Goal: Task Accomplishment & Management: Manage account settings

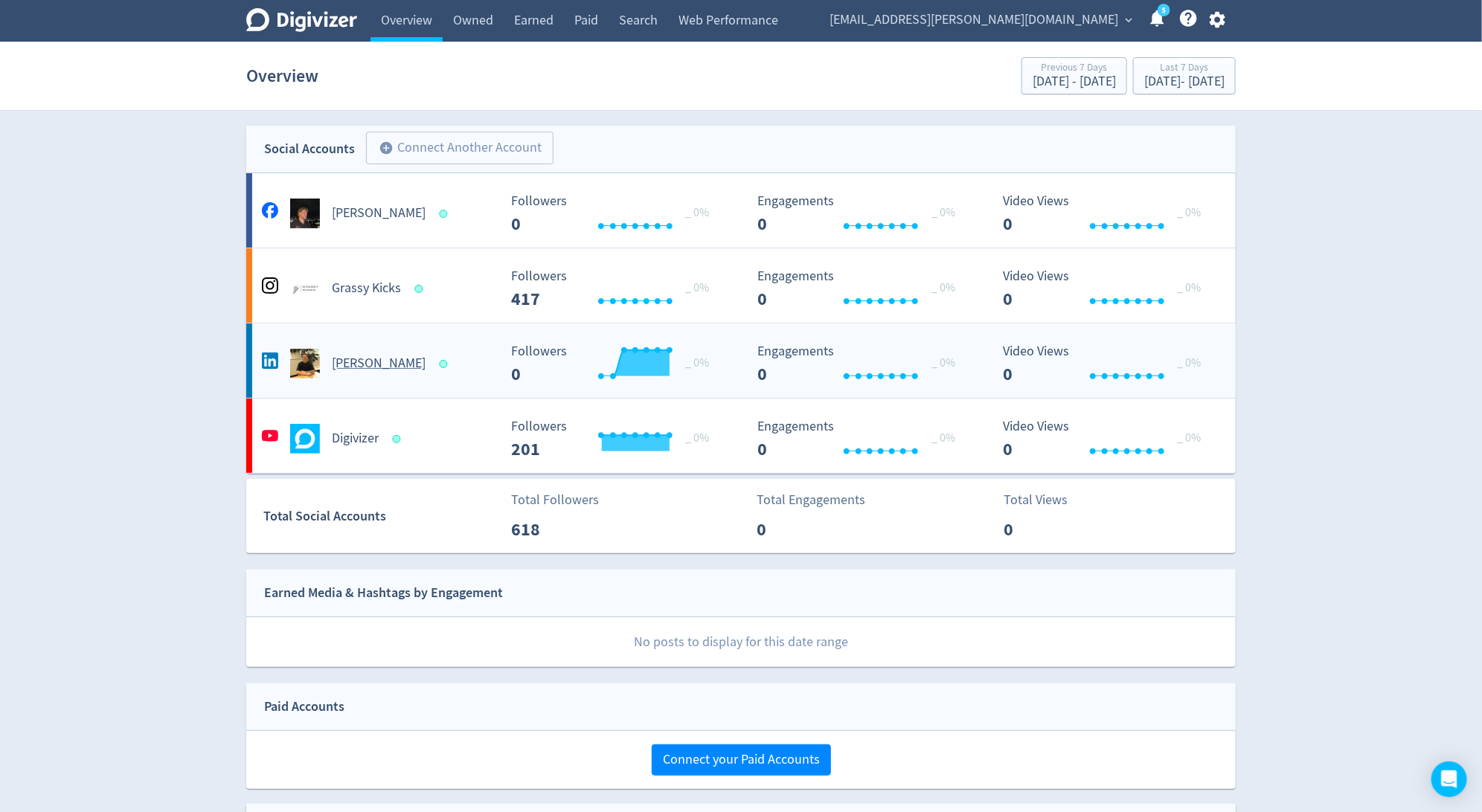
click at [404, 367] on h5 "[PERSON_NAME]" at bounding box center [379, 363] width 94 height 18
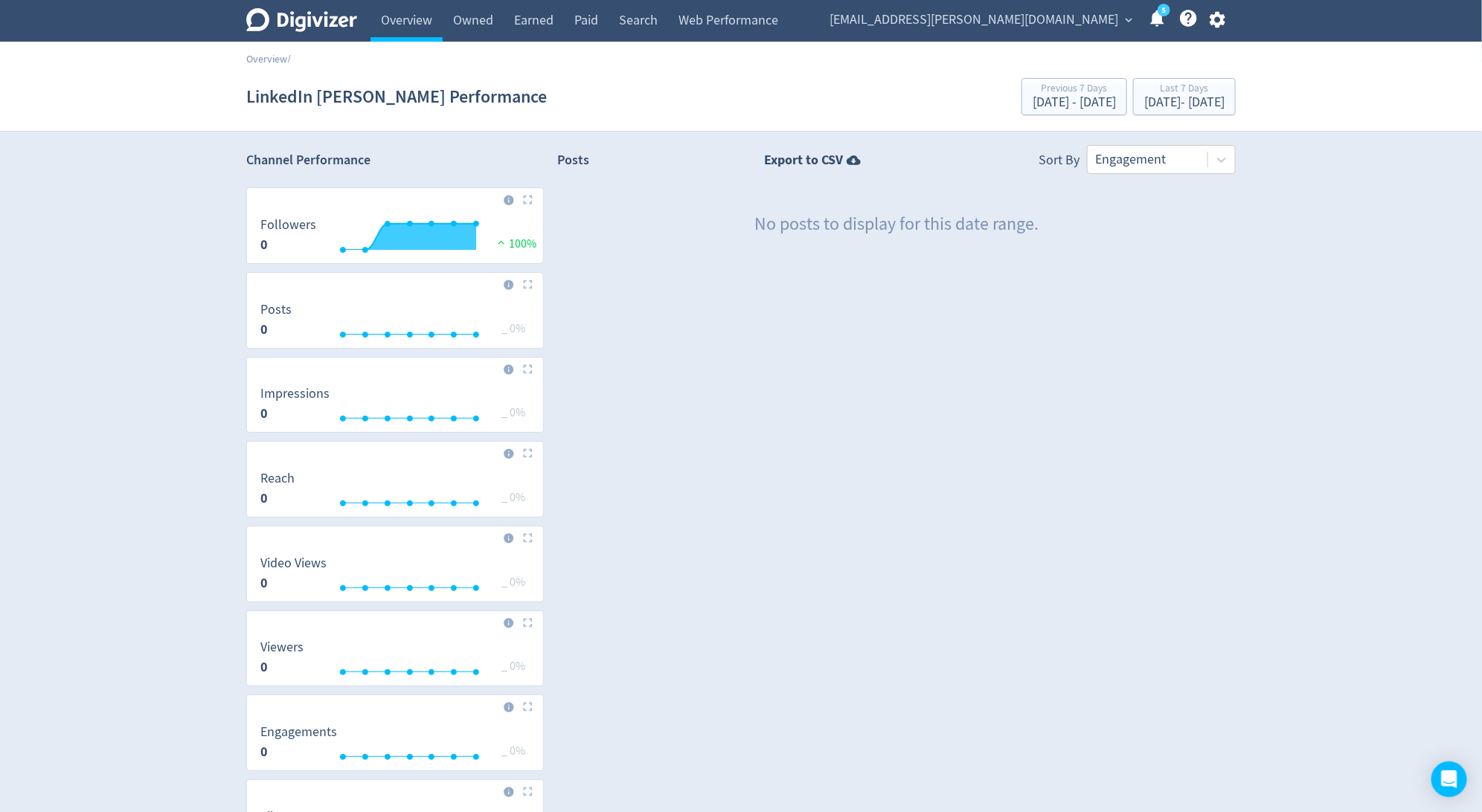
click at [1216, 13] on icon "button" at bounding box center [1217, 20] width 16 height 16
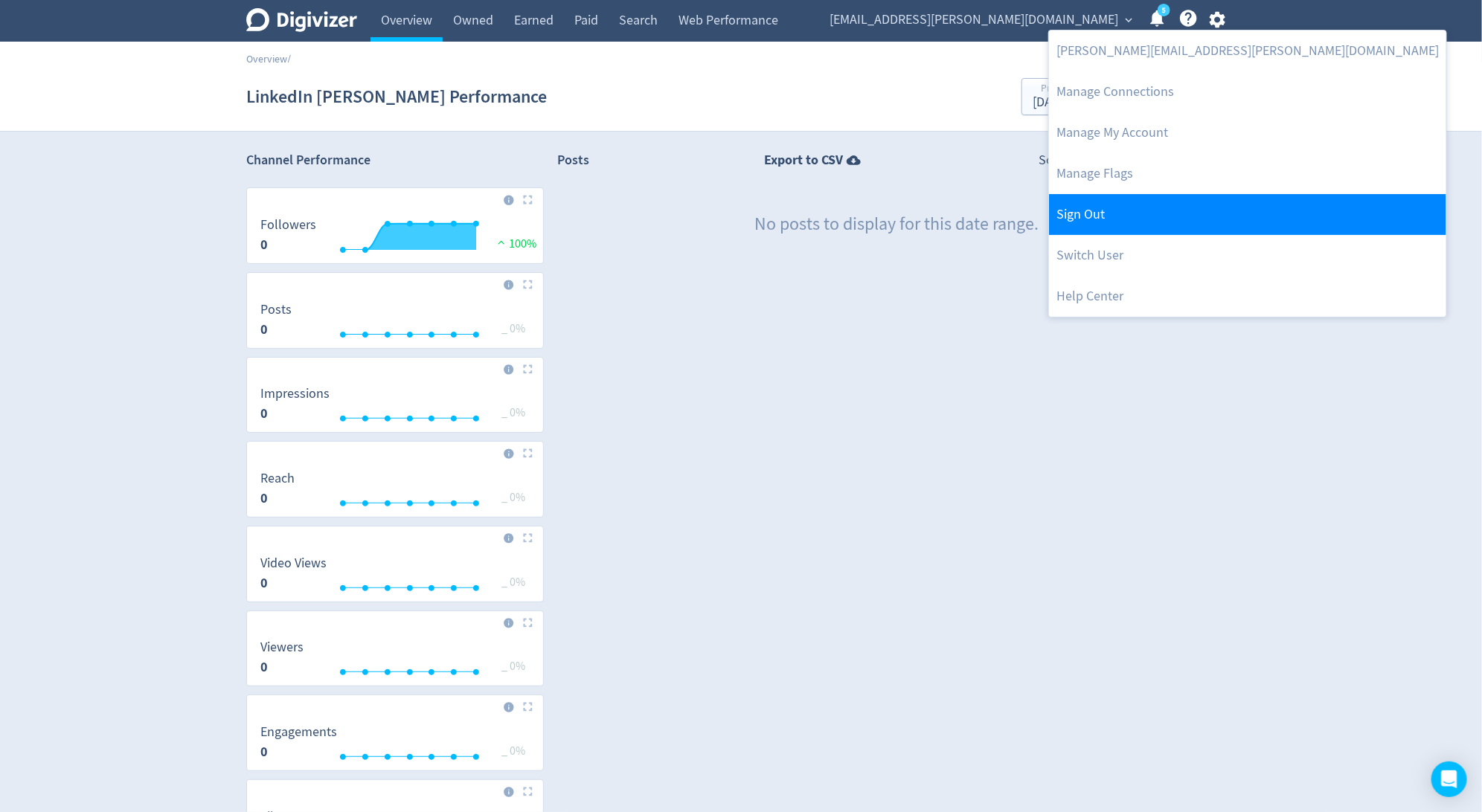
click at [1148, 227] on link "Sign Out" at bounding box center [1248, 215] width 398 height 41
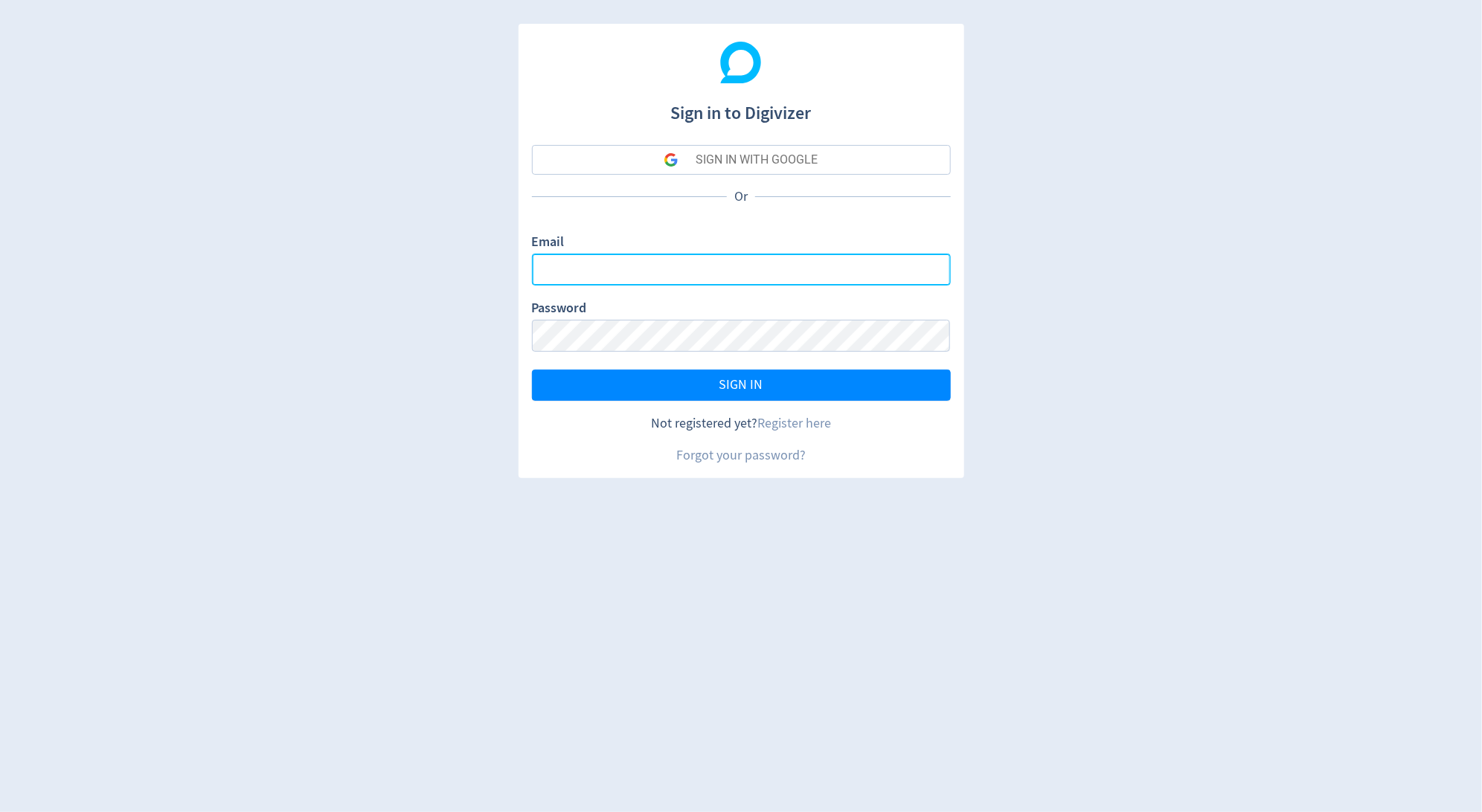
type input "[PERSON_NAME][EMAIL_ADDRESS][PERSON_NAME][DOMAIN_NAME]"
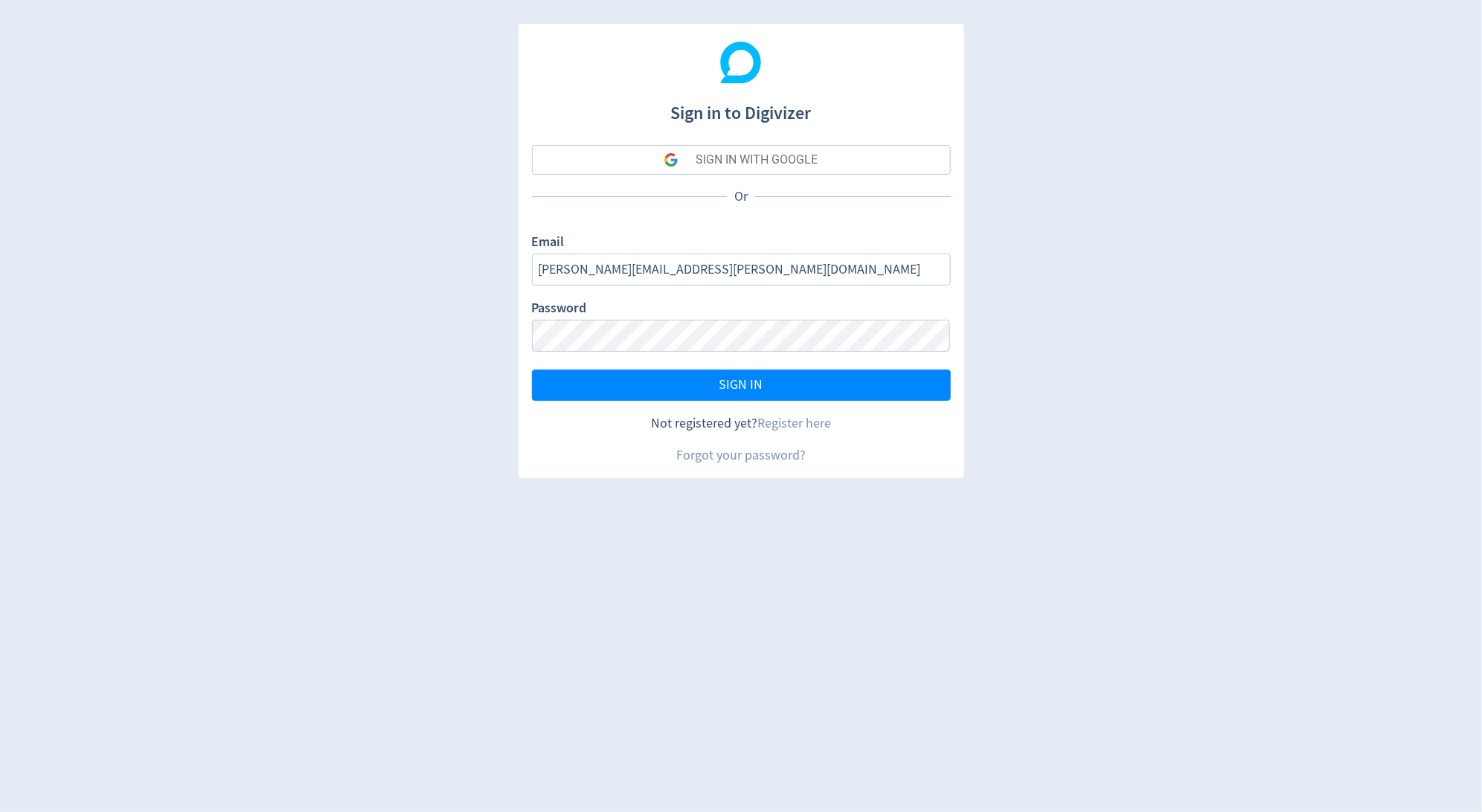
click at [905, 162] on button "SIGN IN WITH GOOGLE" at bounding box center [741, 160] width 419 height 30
